Goal: Information Seeking & Learning: Learn about a topic

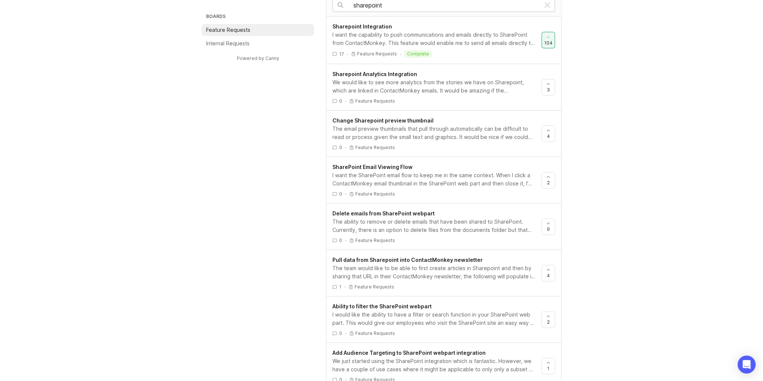
scroll to position [240, 0]
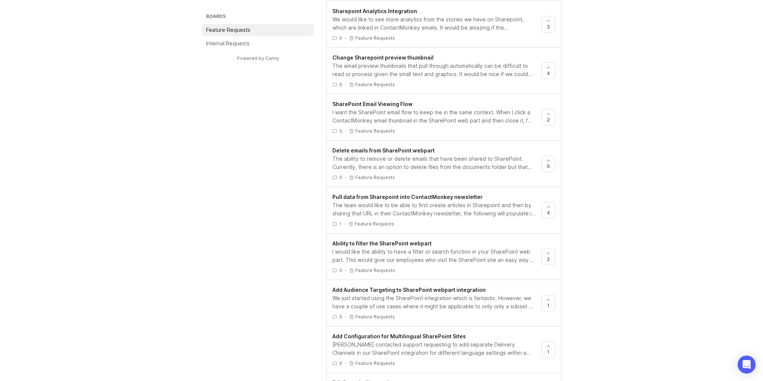
type input "sharepoint"
click at [411, 110] on div "I want the SharePoint email flow to keep me in the same context. When I click a…" at bounding box center [433, 116] width 203 height 16
